Goal: Transaction & Acquisition: Purchase product/service

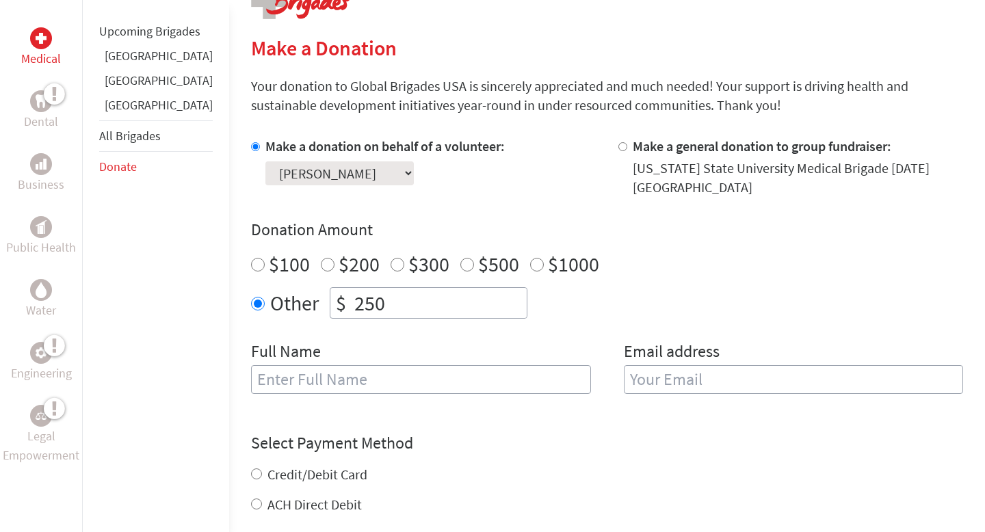
scroll to position [306, 0]
click at [356, 377] on input "text" at bounding box center [421, 378] width 340 height 29
type input "[PERSON_NAME]"
click at [659, 386] on input "email" at bounding box center [794, 378] width 340 height 29
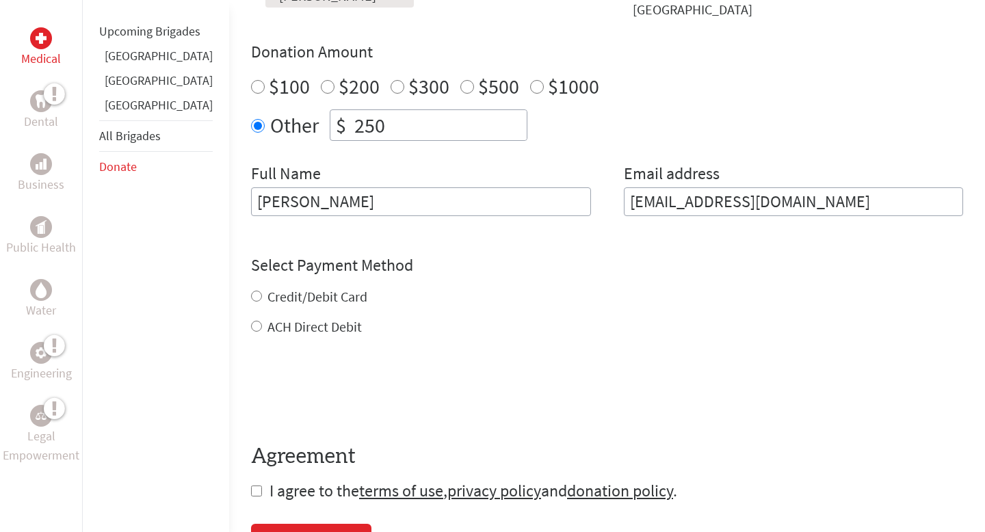
scroll to position [527, 0]
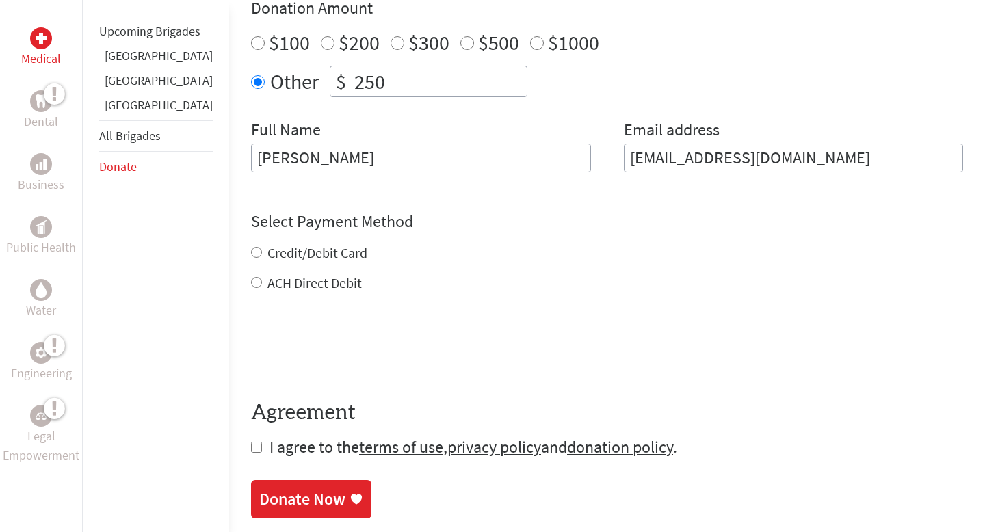
type input "[EMAIL_ADDRESS][DOMAIN_NAME]"
click at [251, 287] on form "Make a donation on behalf of a volunteer: Select a volunteer... [PERSON_NAME] […" at bounding box center [607, 186] width 712 height 543
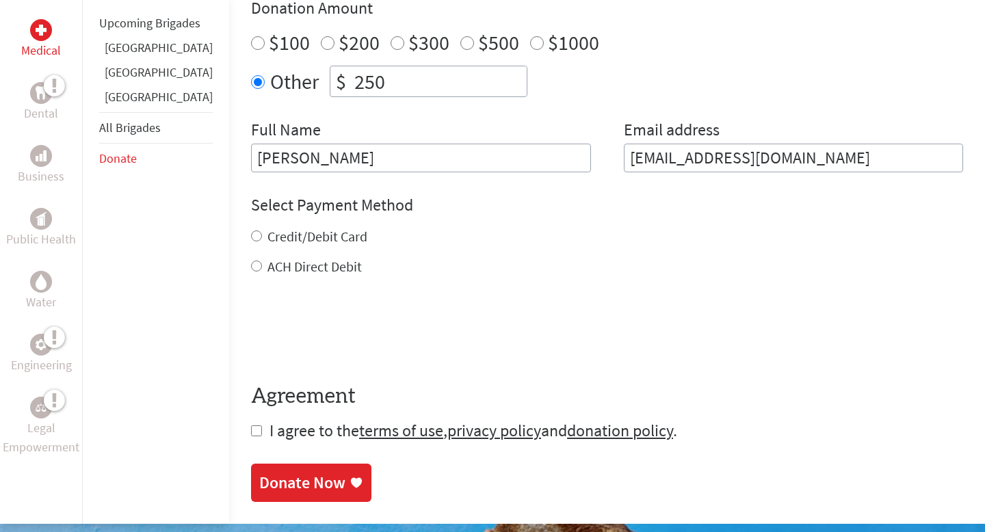
click at [251, 269] on input "ACH Direct Debit" at bounding box center [256, 266] width 11 height 11
radio input "true"
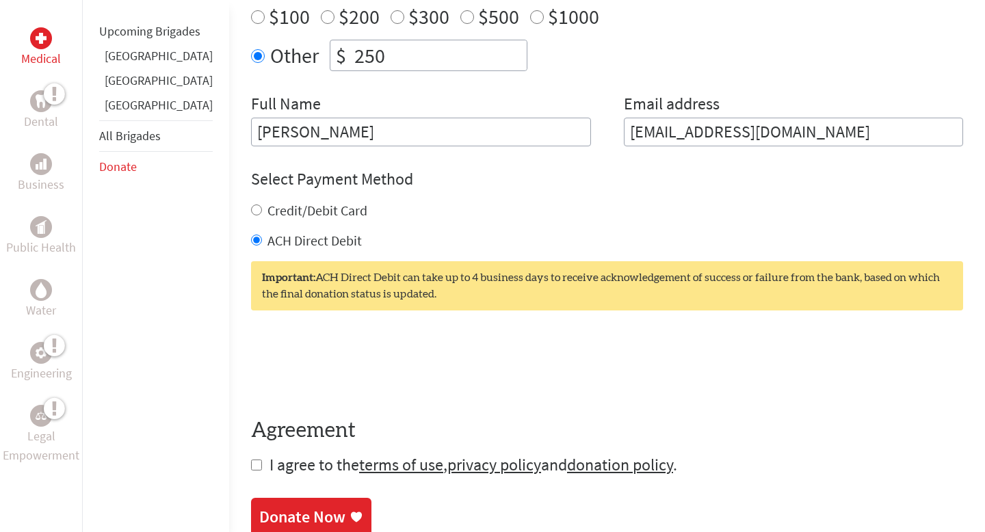
scroll to position [562, 0]
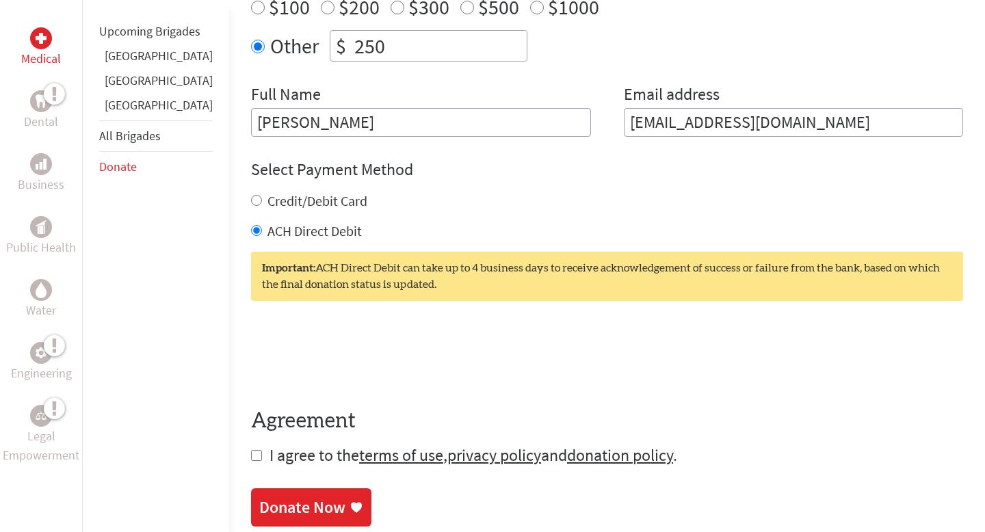
click at [251, 457] on input "checkbox" at bounding box center [256, 455] width 11 height 11
checkbox input "true"
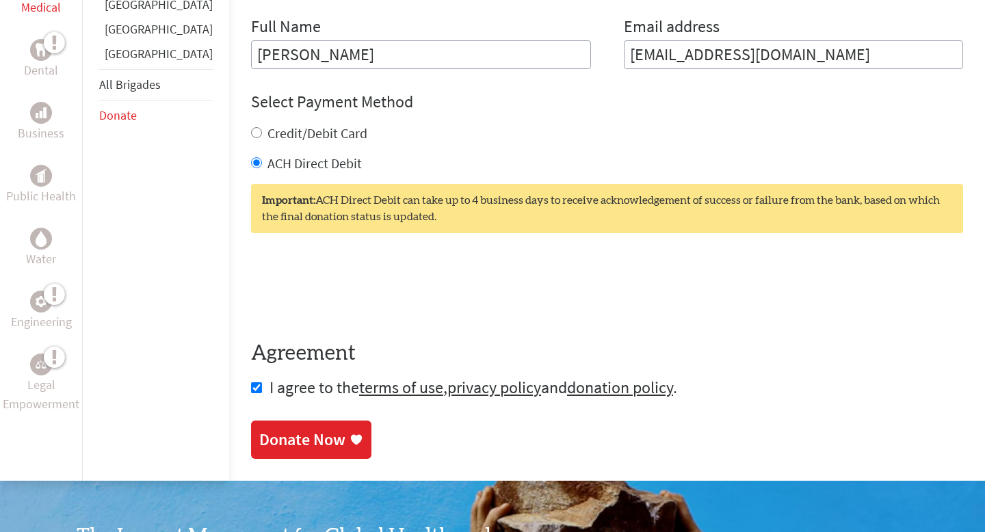
scroll to position [630, 0]
